Goal: Information Seeking & Learning: Learn about a topic

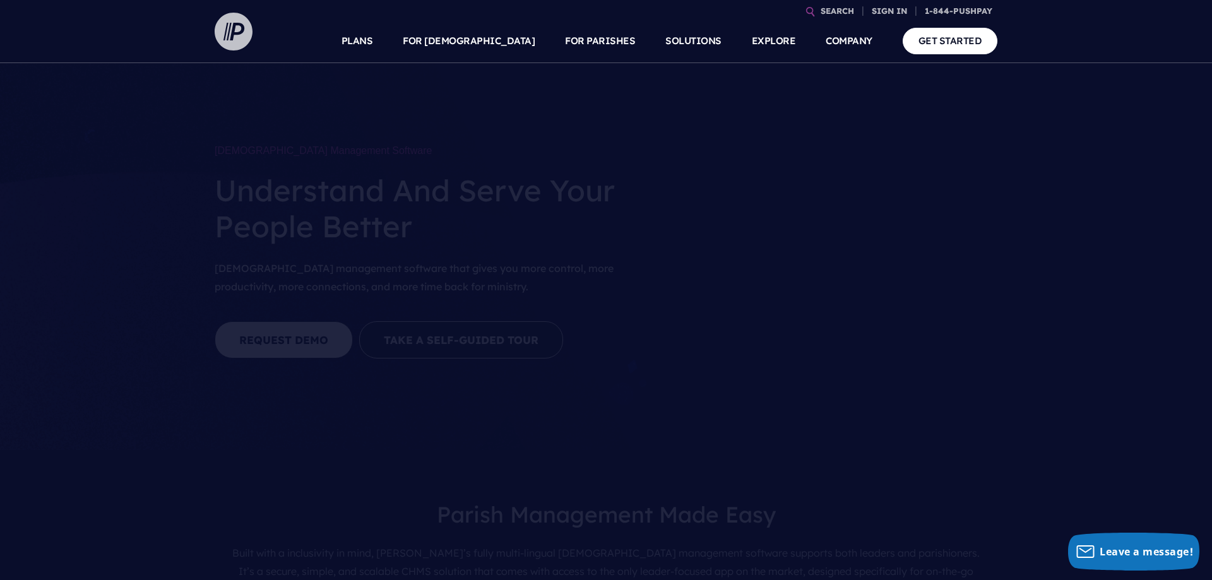
click at [245, 35] on img at bounding box center [234, 32] width 38 height 38
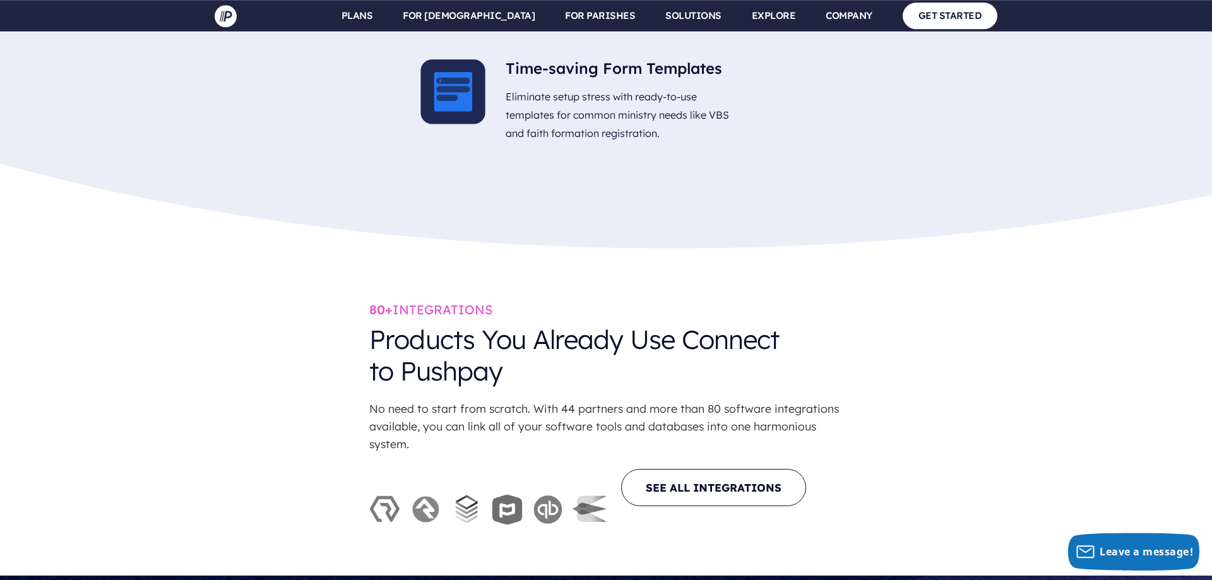
scroll to position [3477, 0]
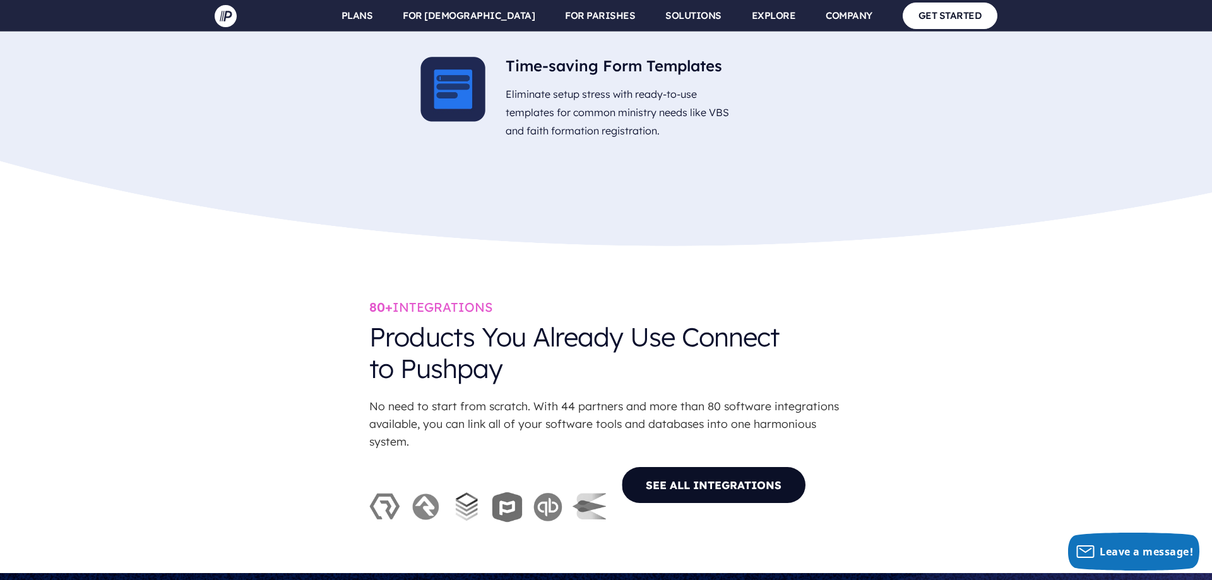
click at [693, 467] on link "SEE ALL INTEGRATIONS" at bounding box center [713, 485] width 185 height 37
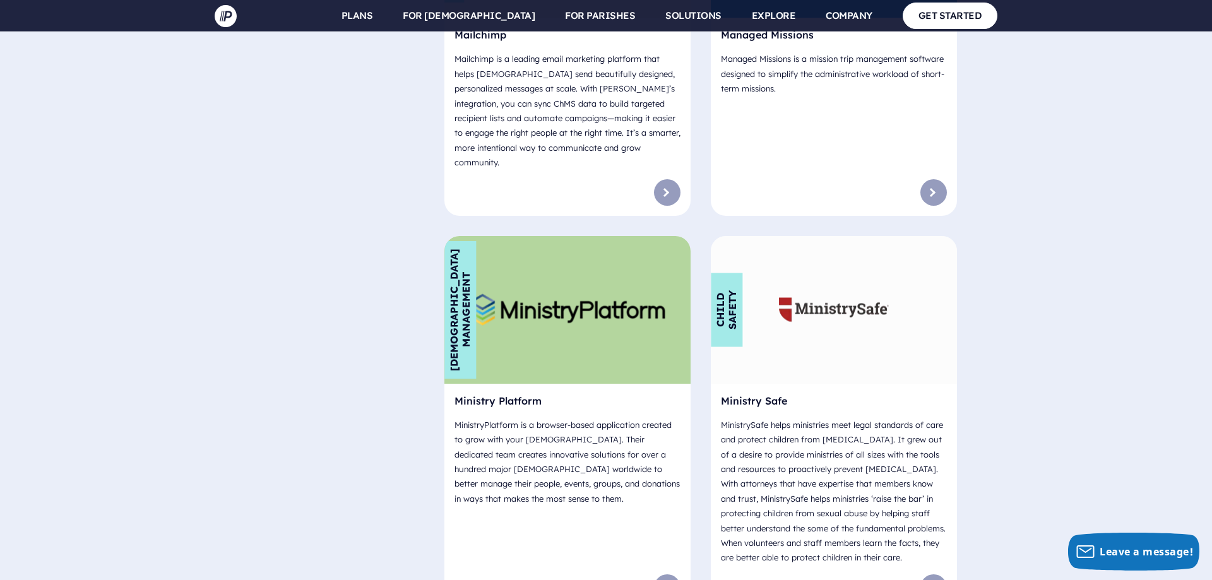
scroll to position [5281, 0]
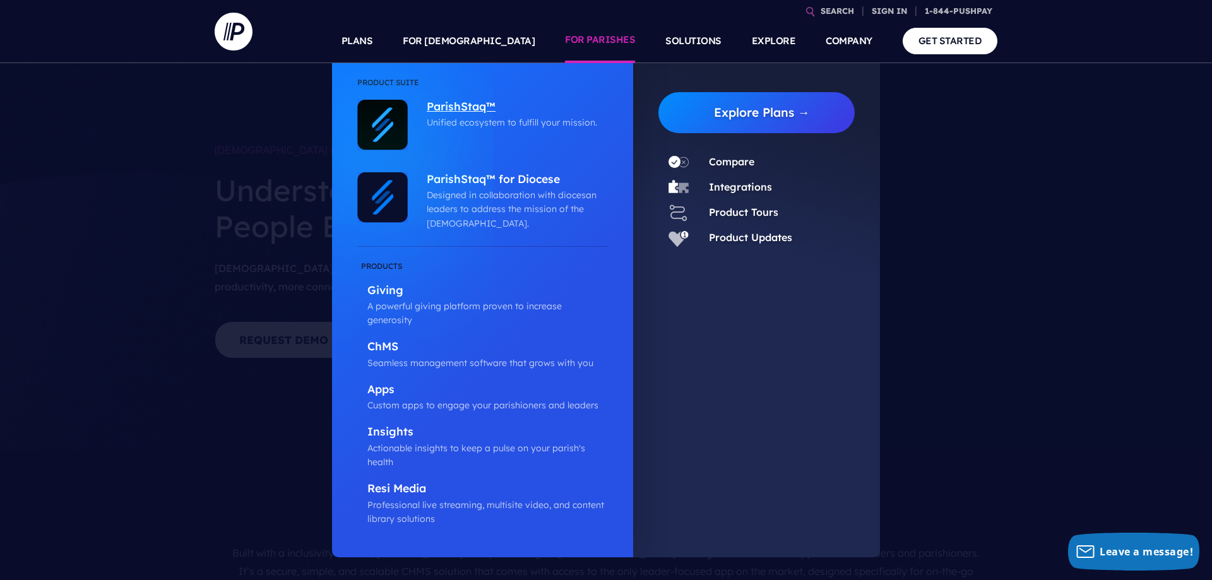
click at [460, 107] on p "ParishStaq™" at bounding box center [514, 108] width 175 height 16
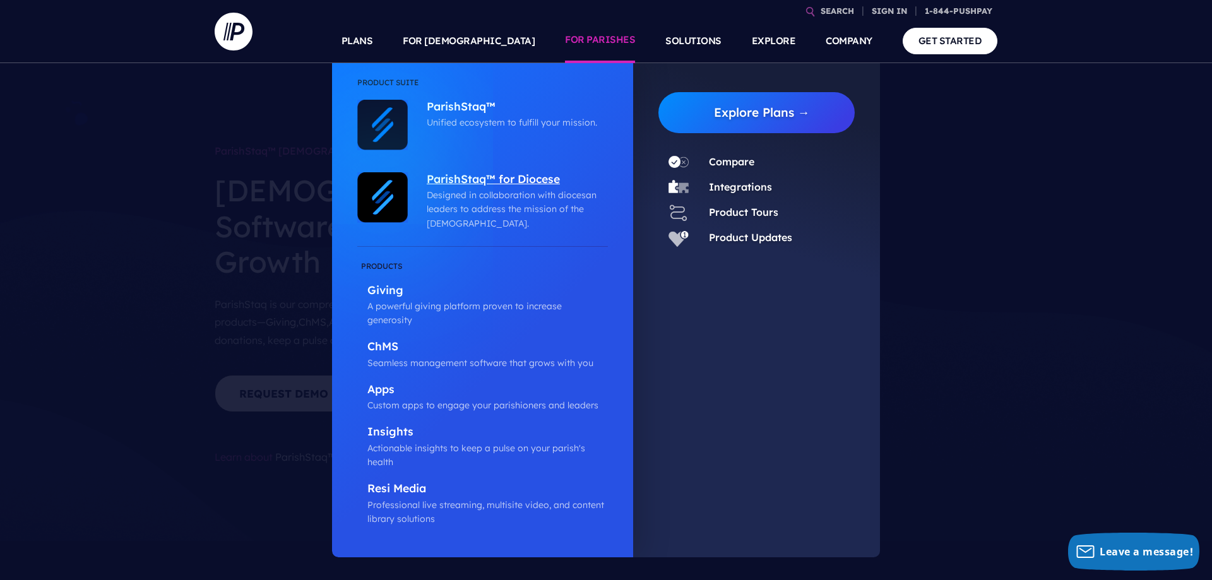
click at [500, 174] on p "ParishStaq™ for Diocese" at bounding box center [514, 180] width 175 height 16
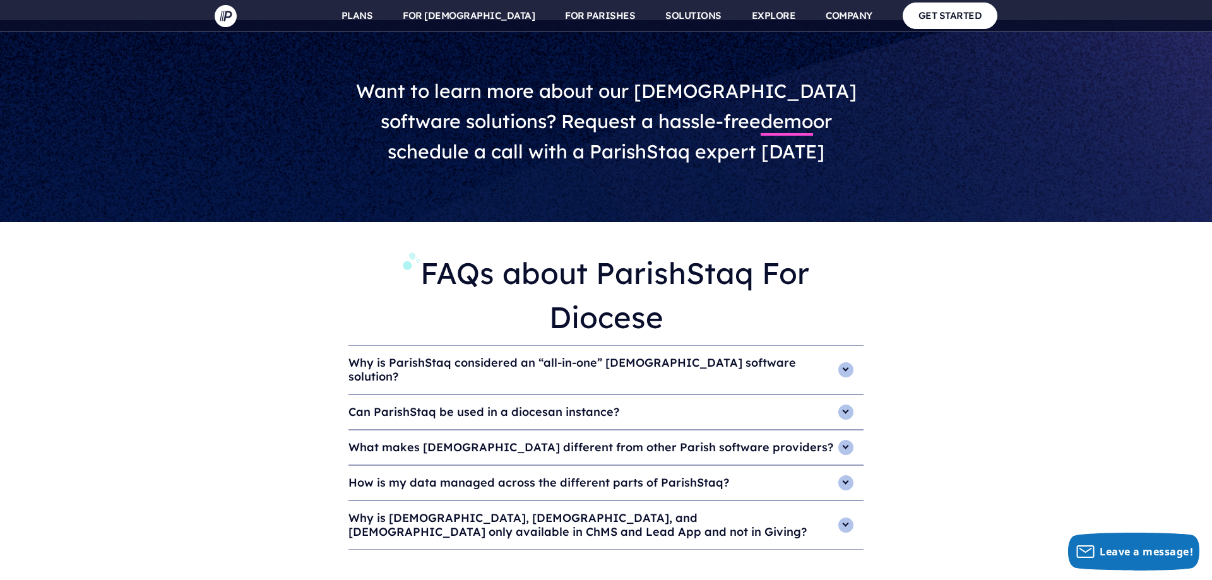
scroll to position [3993, 0]
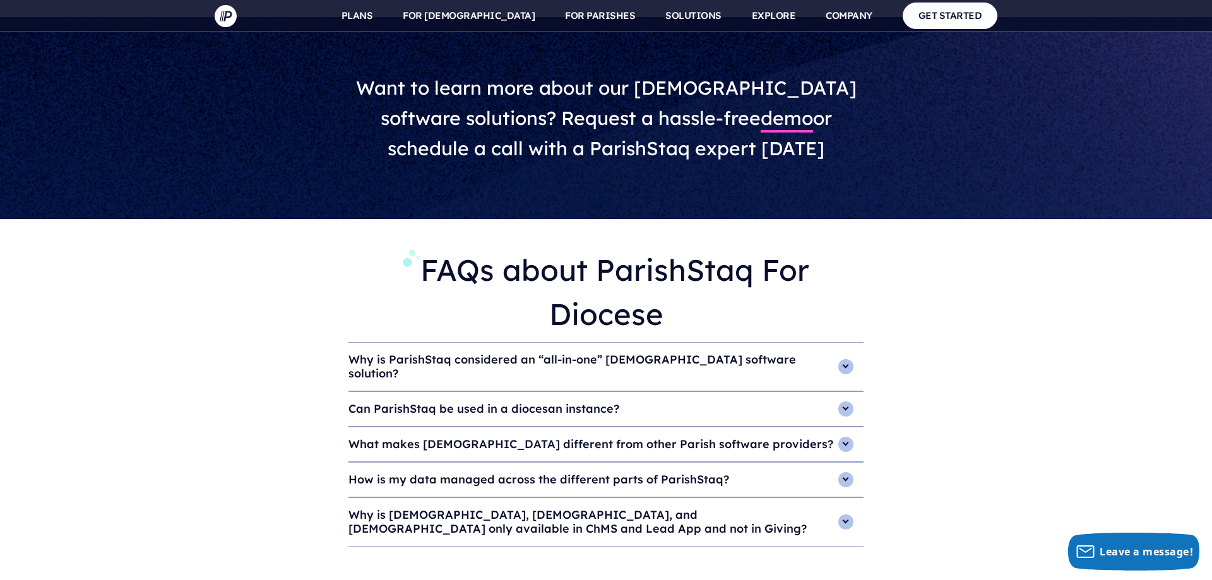
click at [400, 343] on h4 "Why is ParishStaq considered an “all-in-one” [DEMOGRAPHIC_DATA] software soluti…" at bounding box center [606, 367] width 515 height 48
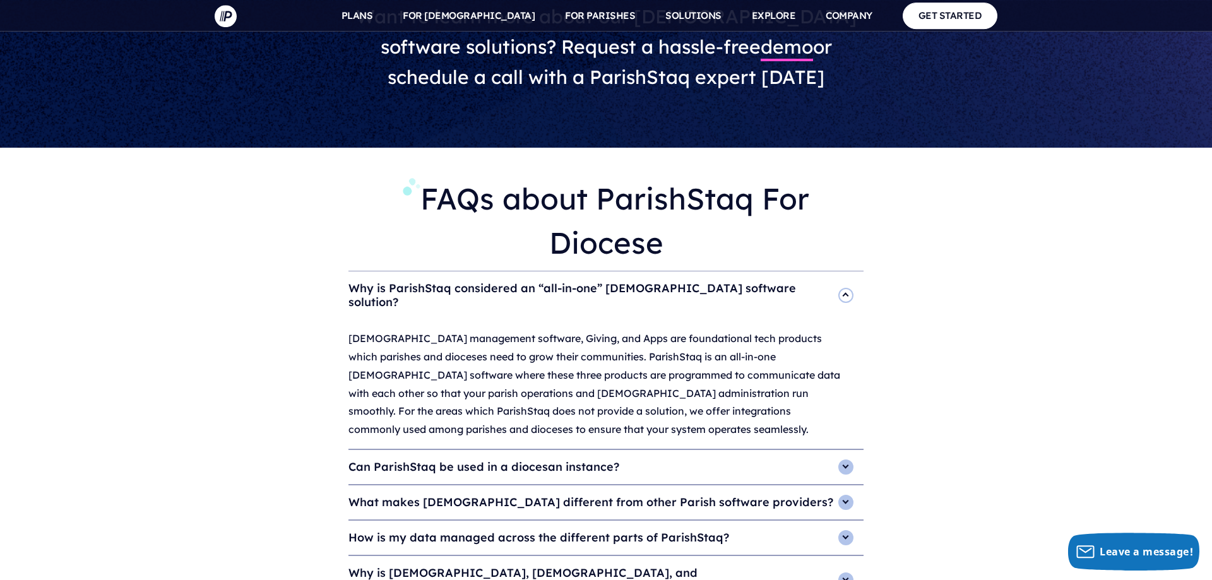
scroll to position [4121, 0]
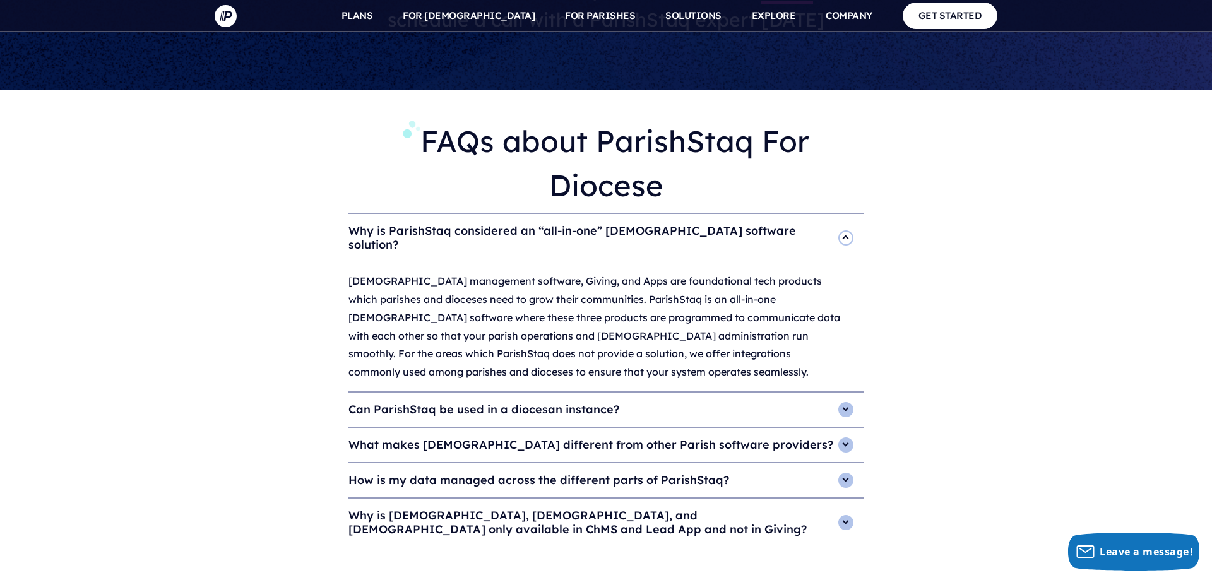
click at [422, 463] on h4 "How is my data managed across the different parts of ParishStaq?" at bounding box center [606, 480] width 515 height 34
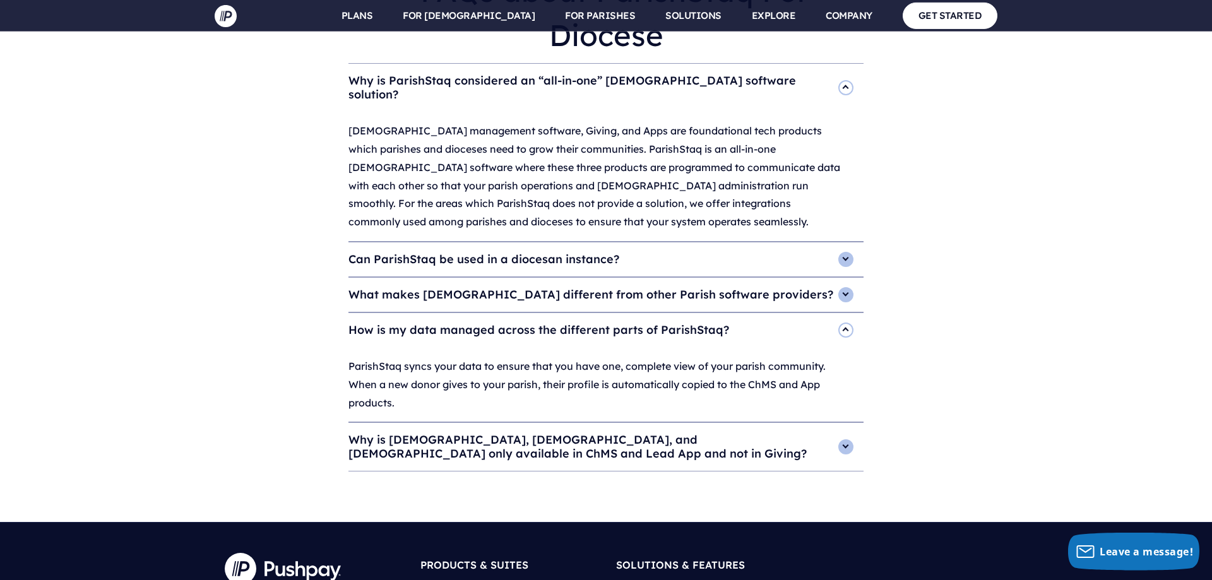
scroll to position [4315, 0]
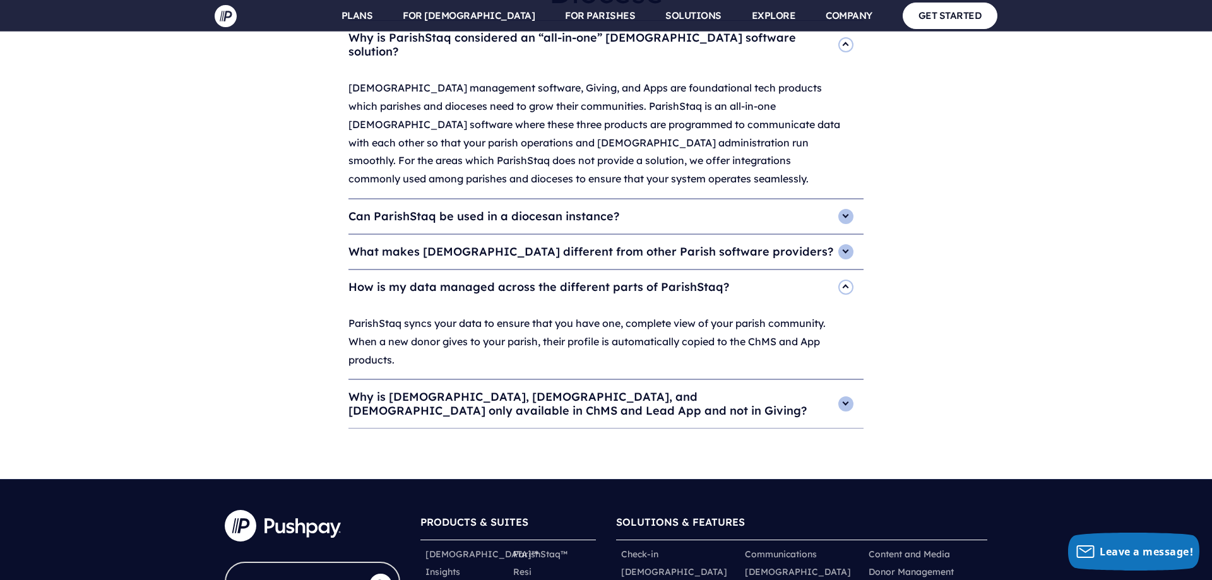
click at [378, 380] on h4 "Why is [DEMOGRAPHIC_DATA], [DEMOGRAPHIC_DATA], and [DEMOGRAPHIC_DATA] only avai…" at bounding box center [606, 404] width 515 height 48
